Goal: Navigation & Orientation: Find specific page/section

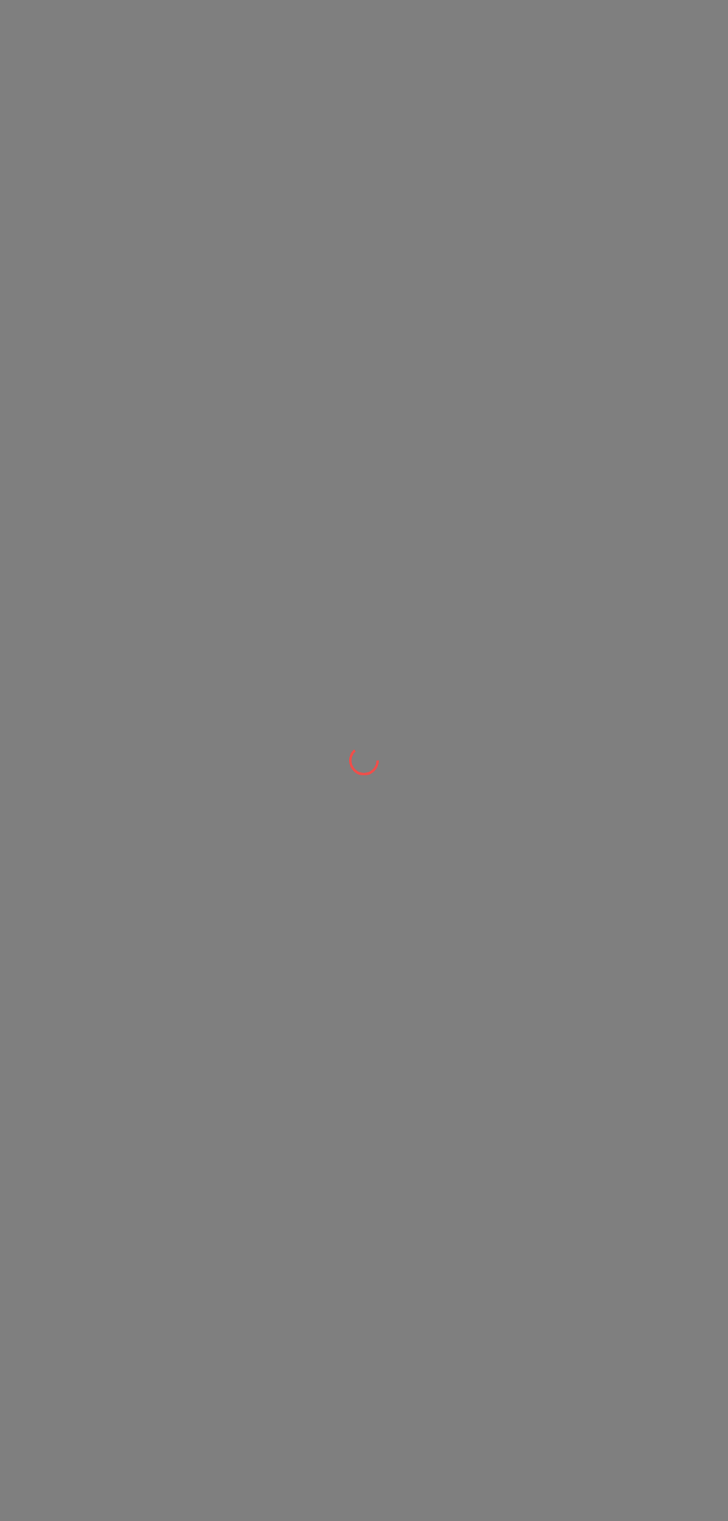
click at [135, 178] on div at bounding box center [364, 760] width 728 height 1521
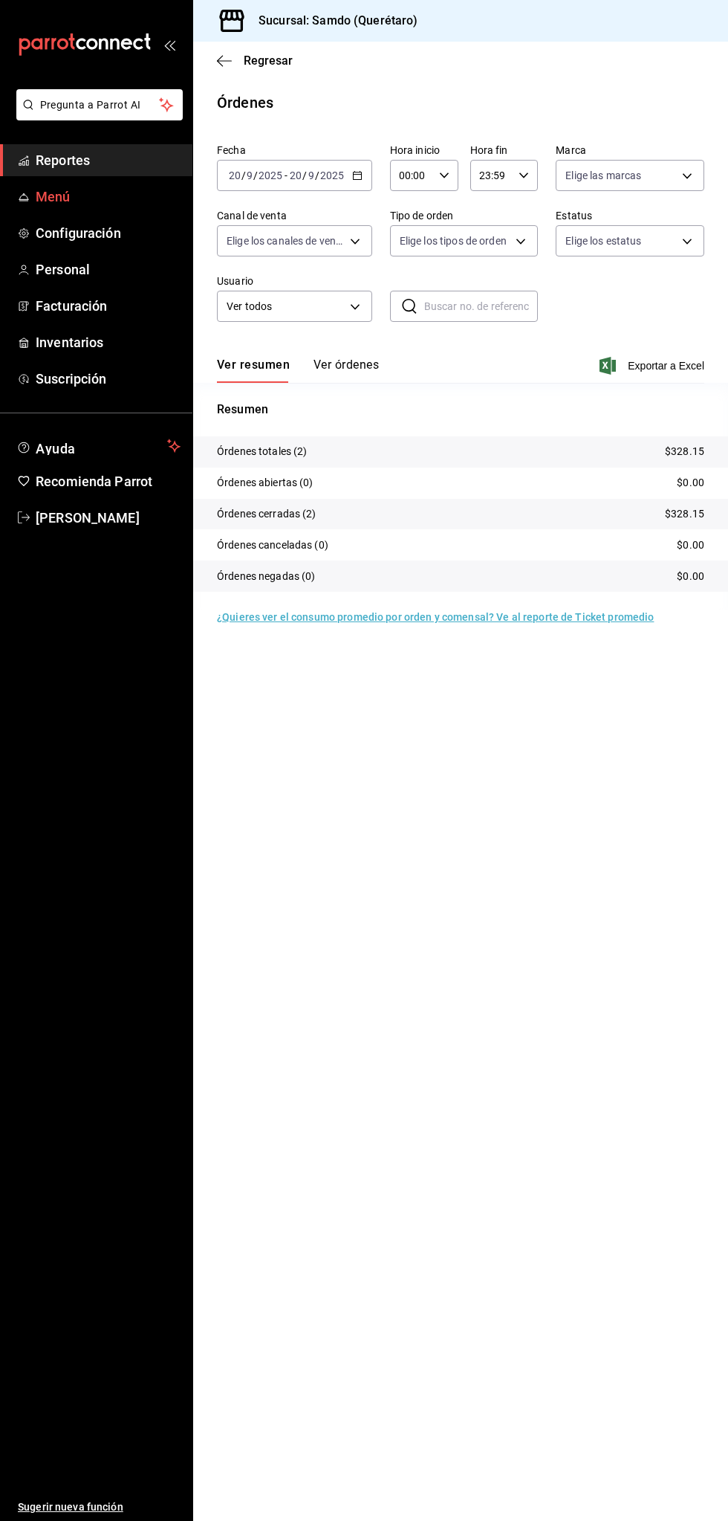
click at [104, 212] on link "Menú" at bounding box center [96, 197] width 193 height 32
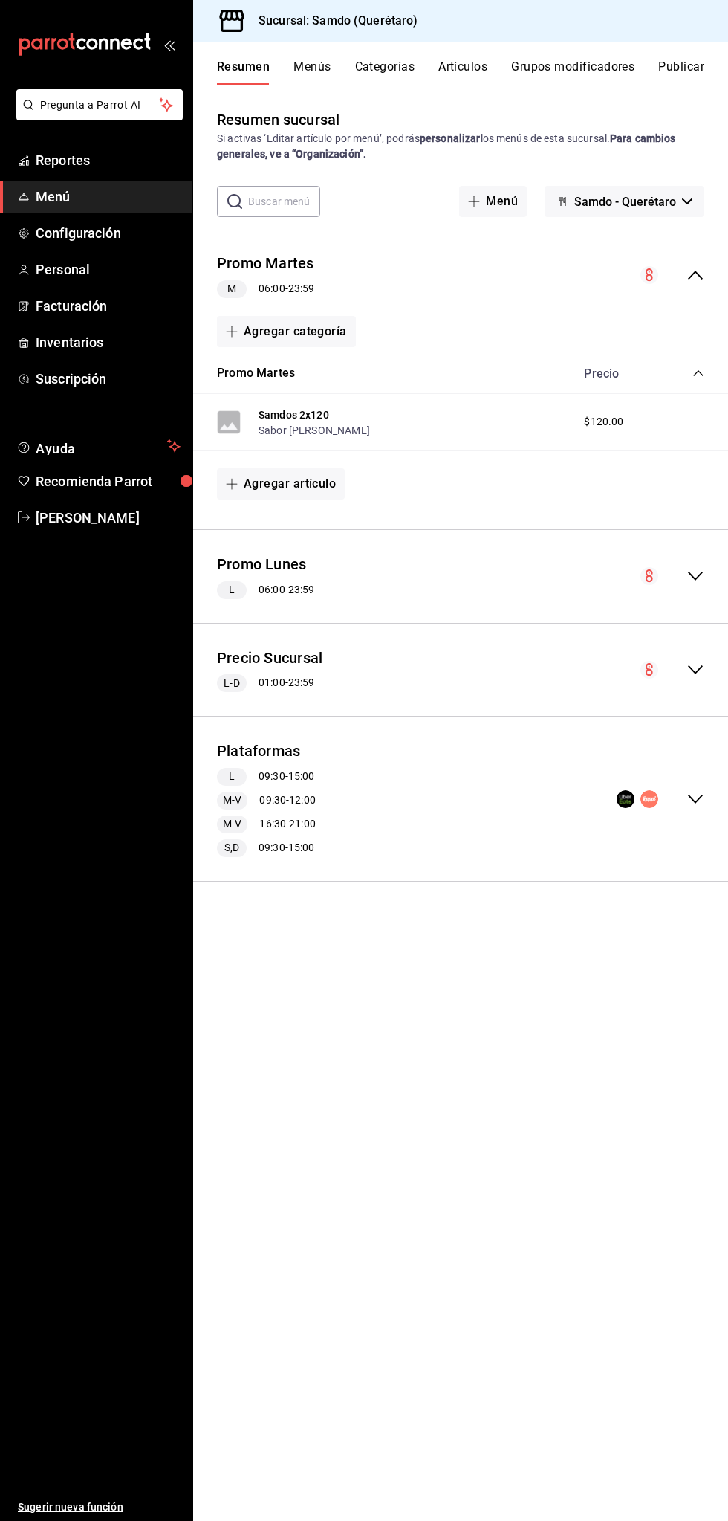
click at [317, 67] on button "Menús" at bounding box center [312, 71] width 37 height 25
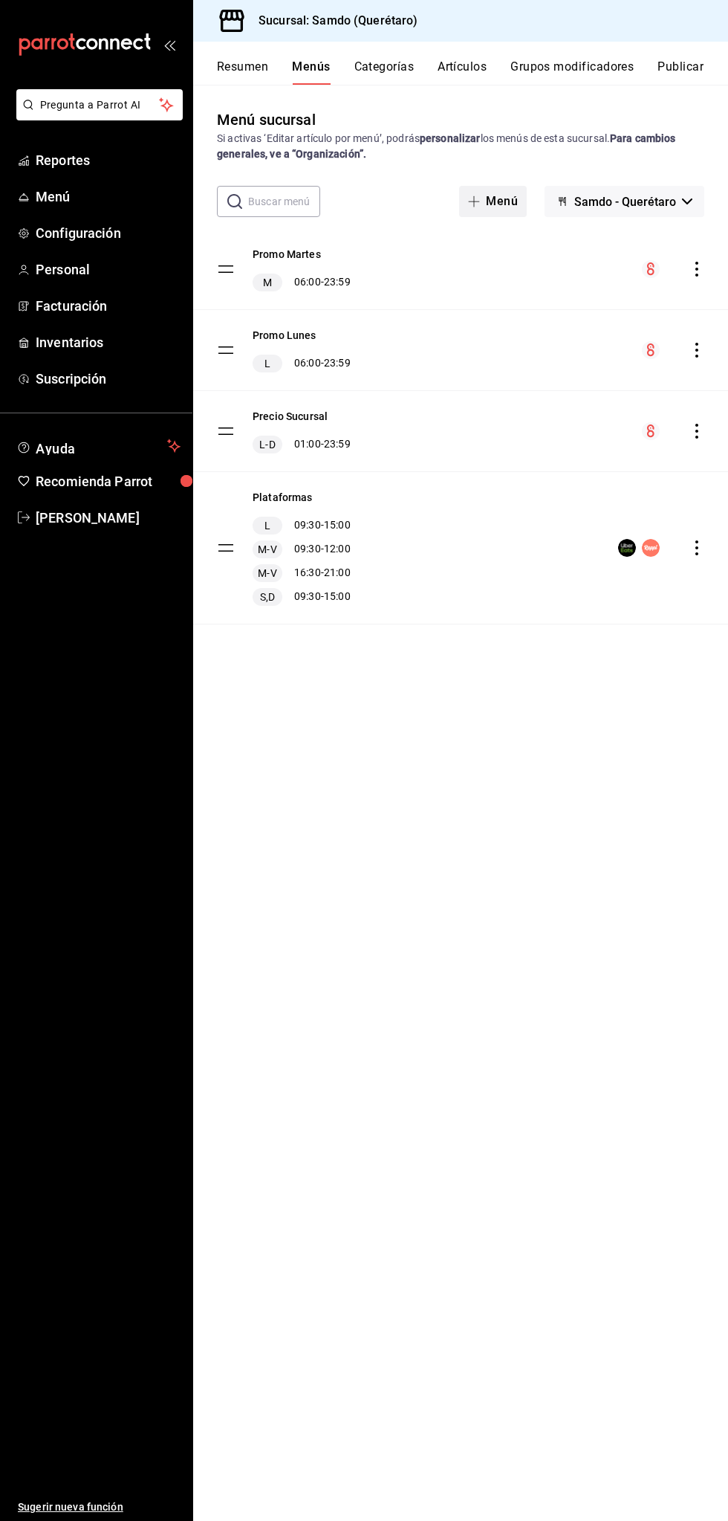
click at [507, 206] on button "Menú" at bounding box center [493, 201] width 68 height 31
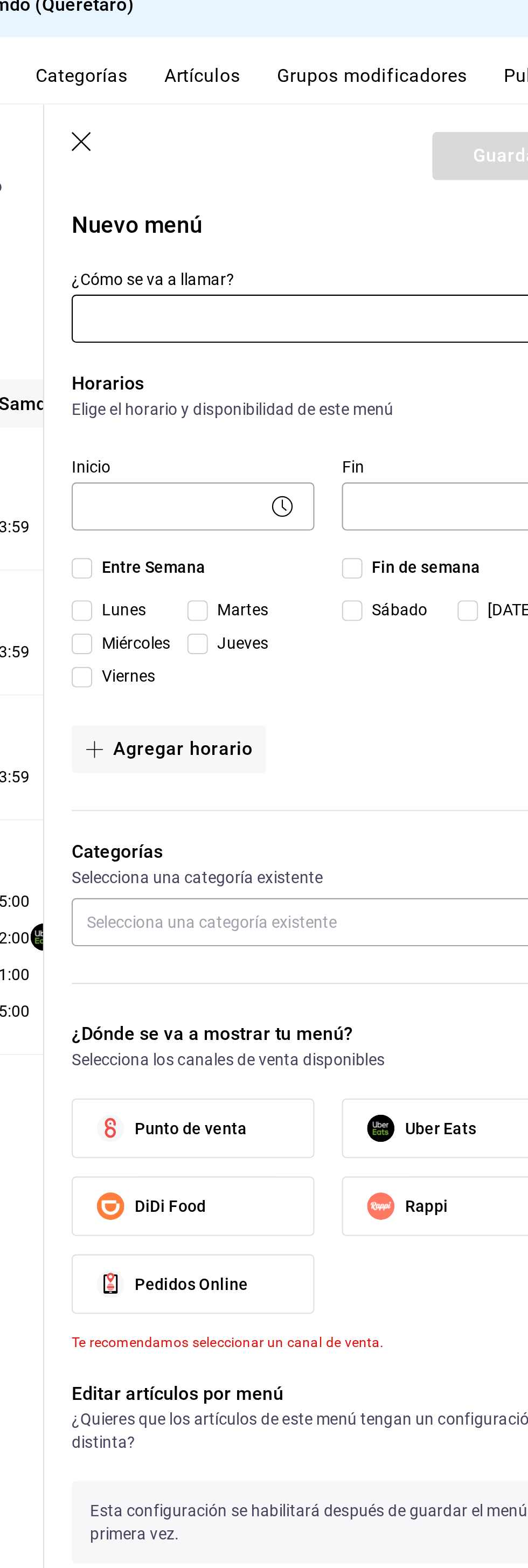
click at [281, 78] on icon "button" at bounding box center [279, 80] width 11 height 11
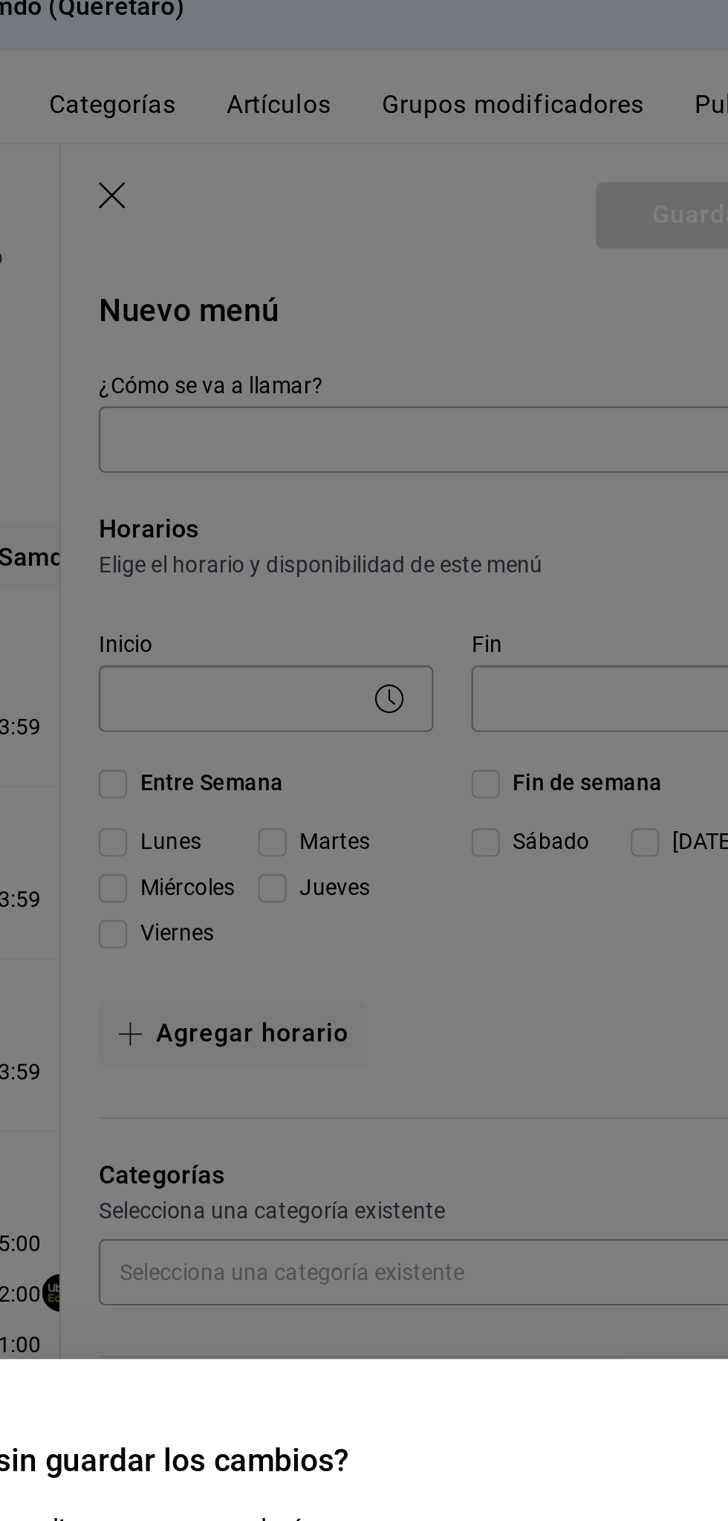
click at [382, 122] on div "¿Quieres salir sin guardar los cambios? Los cambios que realizaste no se guarda…" at bounding box center [364, 760] width 728 height 1521
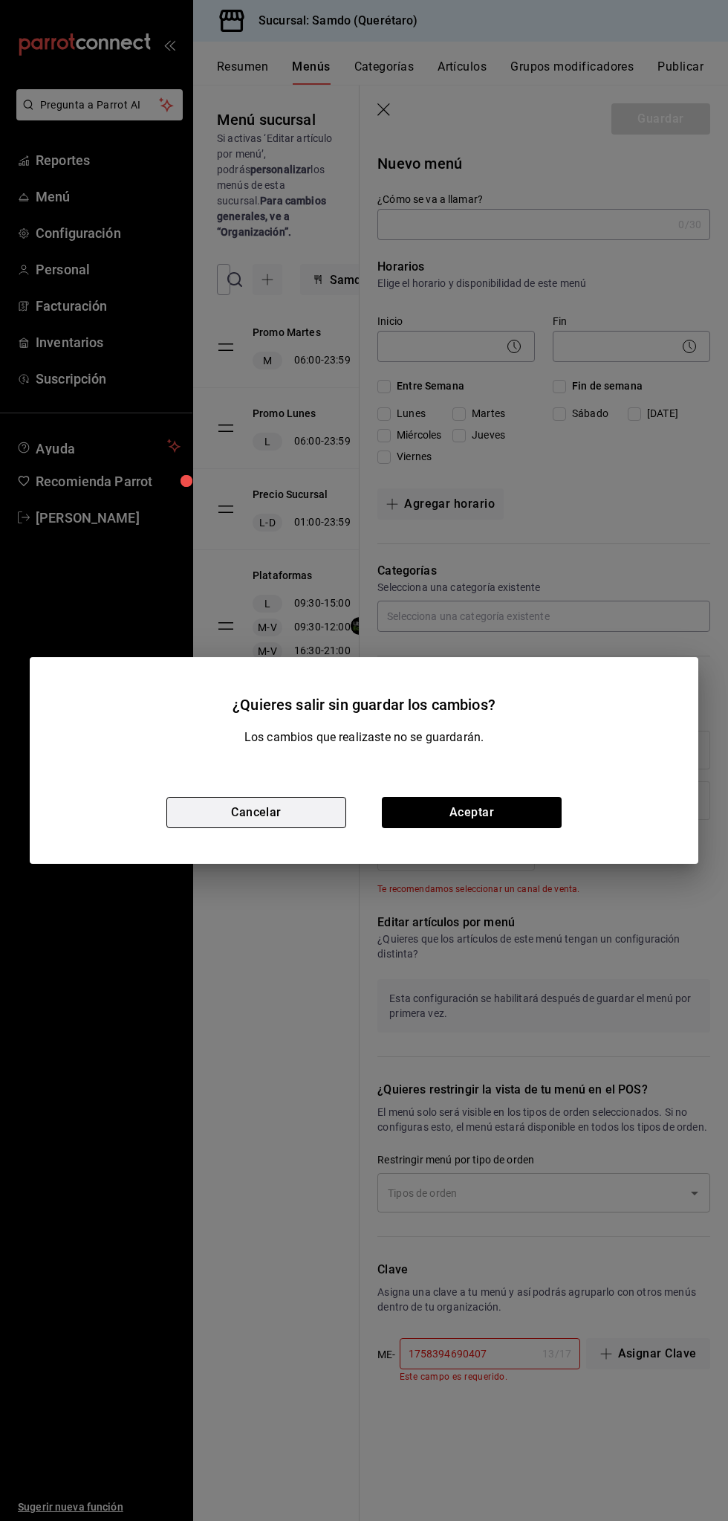
click at [312, 813] on button "Cancelar" at bounding box center [256, 812] width 180 height 31
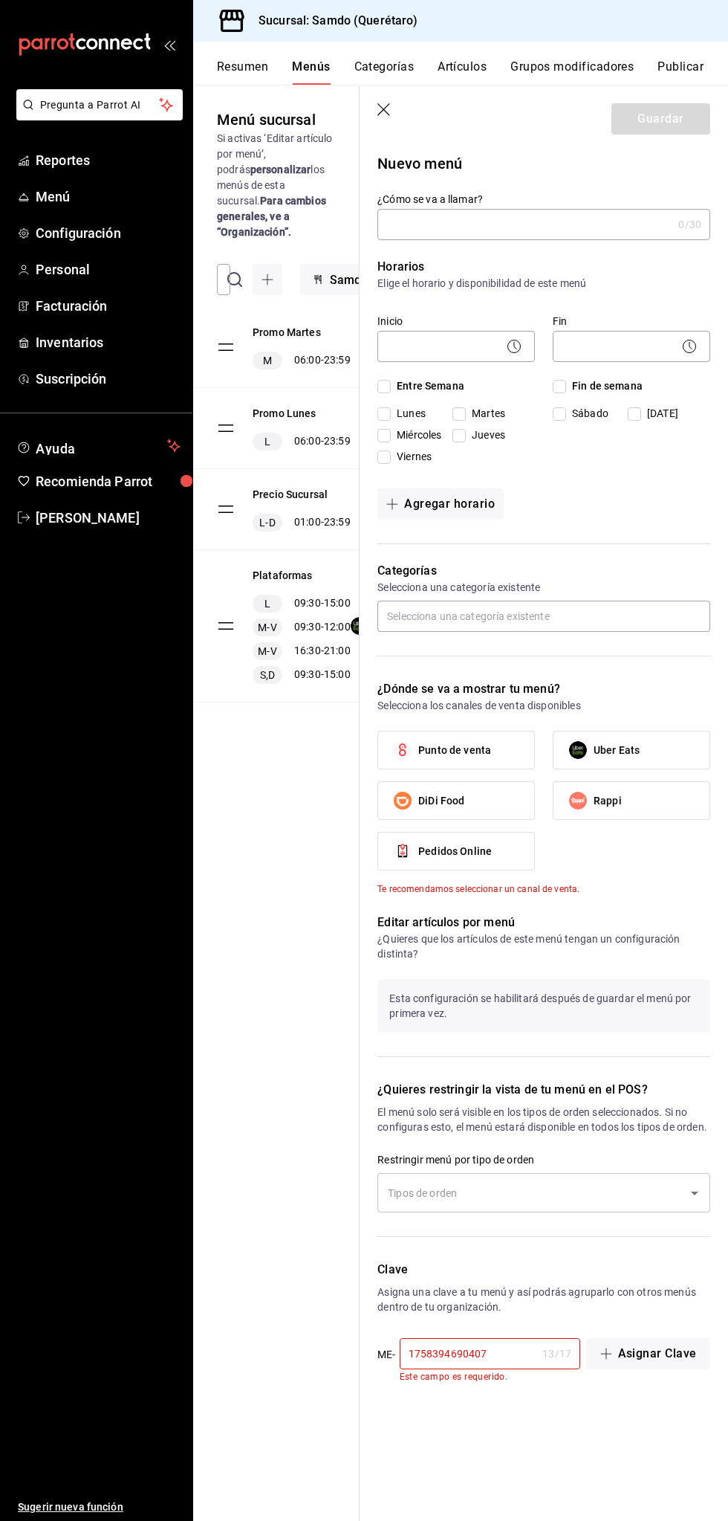
click at [384, 109] on icon "button" at bounding box center [384, 109] width 13 height 13
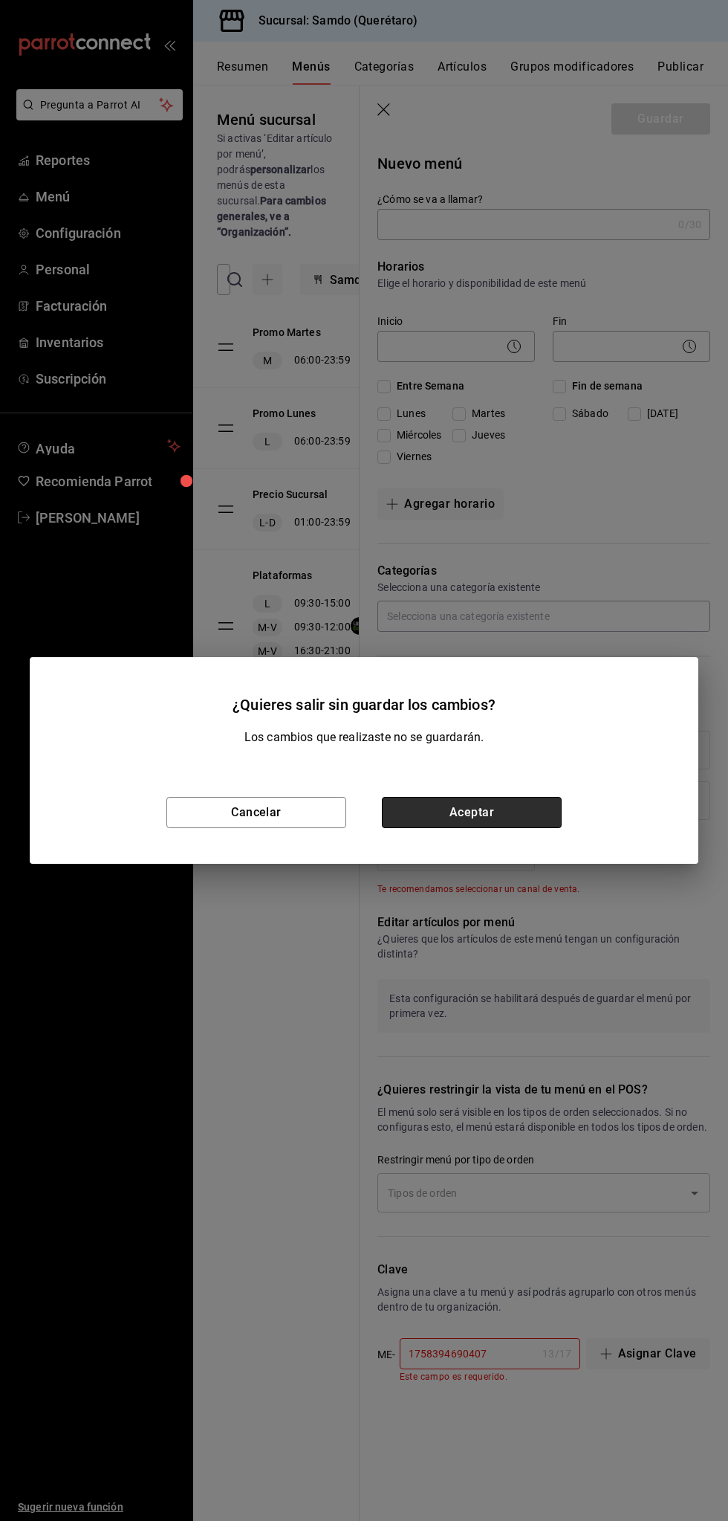
click at [526, 819] on button "Aceptar" at bounding box center [472, 812] width 180 height 31
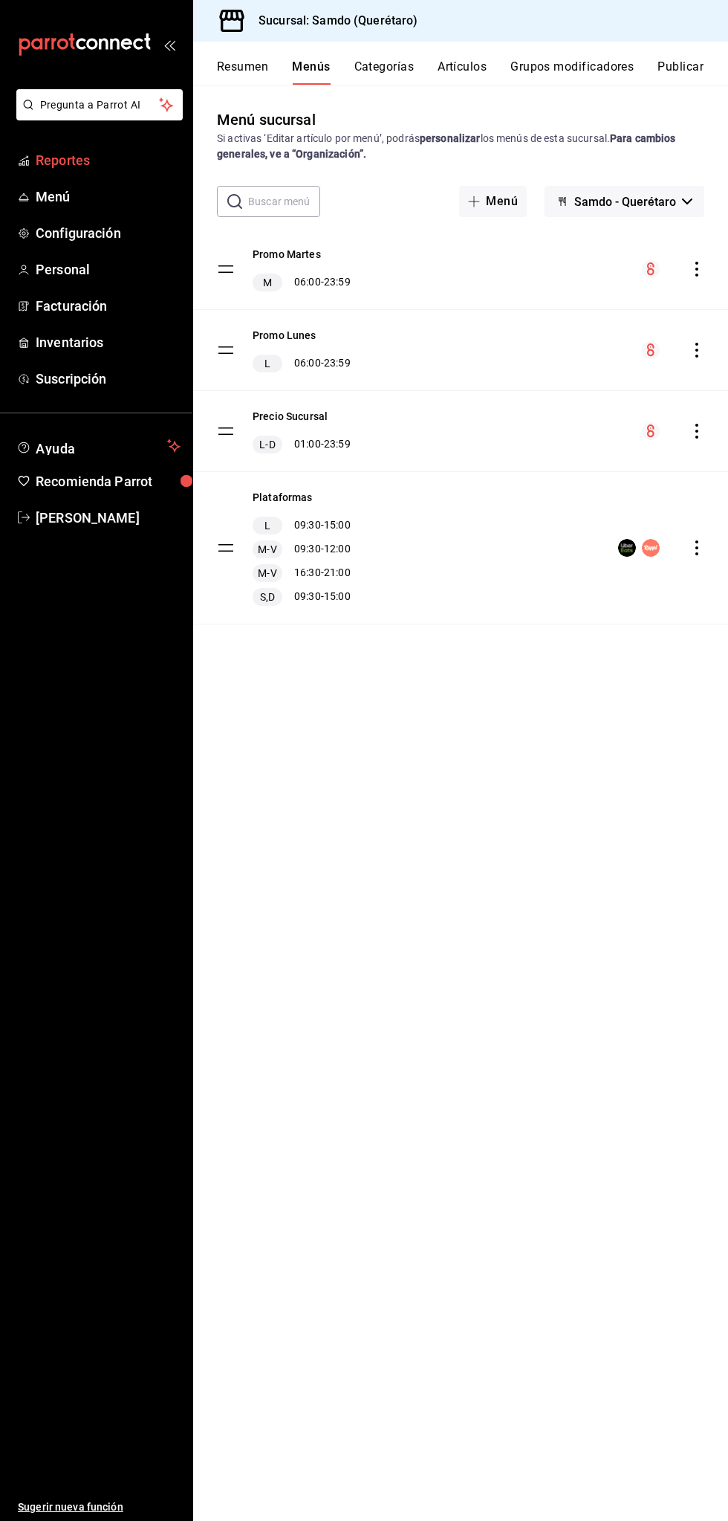
click at [110, 151] on span "Reportes" at bounding box center [108, 160] width 145 height 20
